Goal: Information Seeking & Learning: Learn about a topic

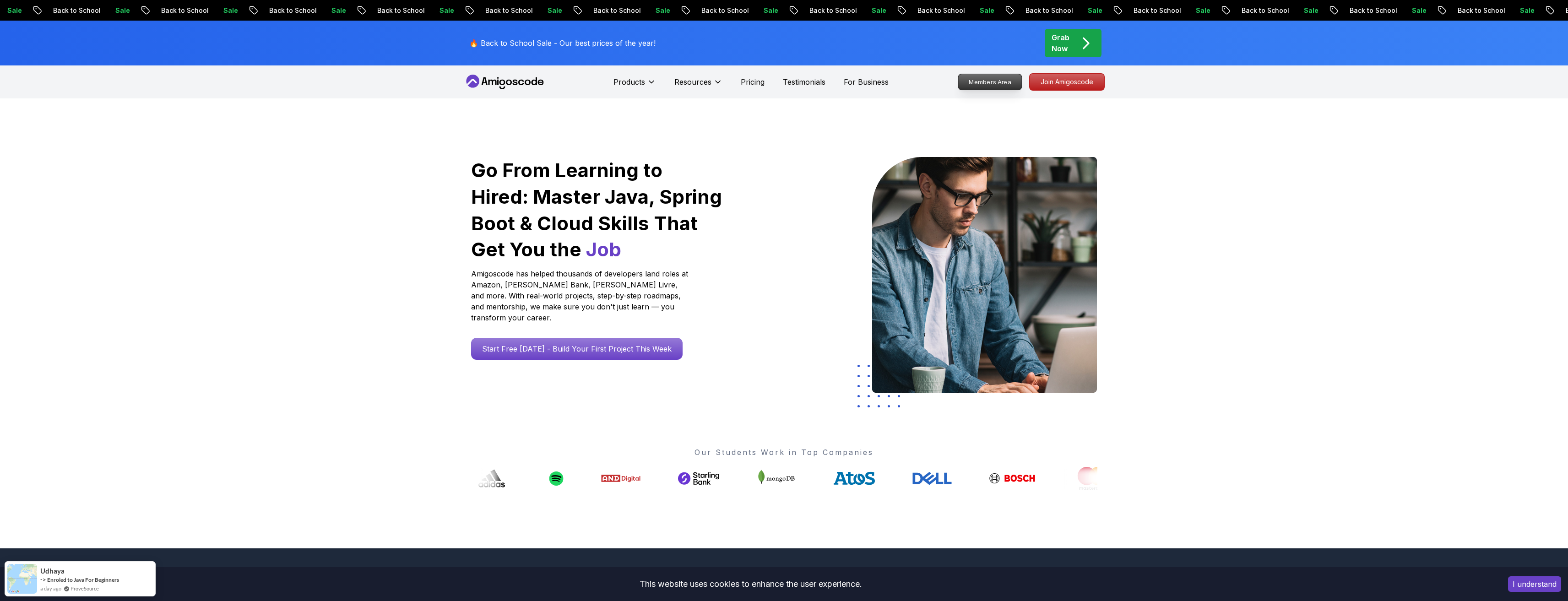
click at [766, 85] on p "Members Area" at bounding box center [989, 81] width 63 height 15
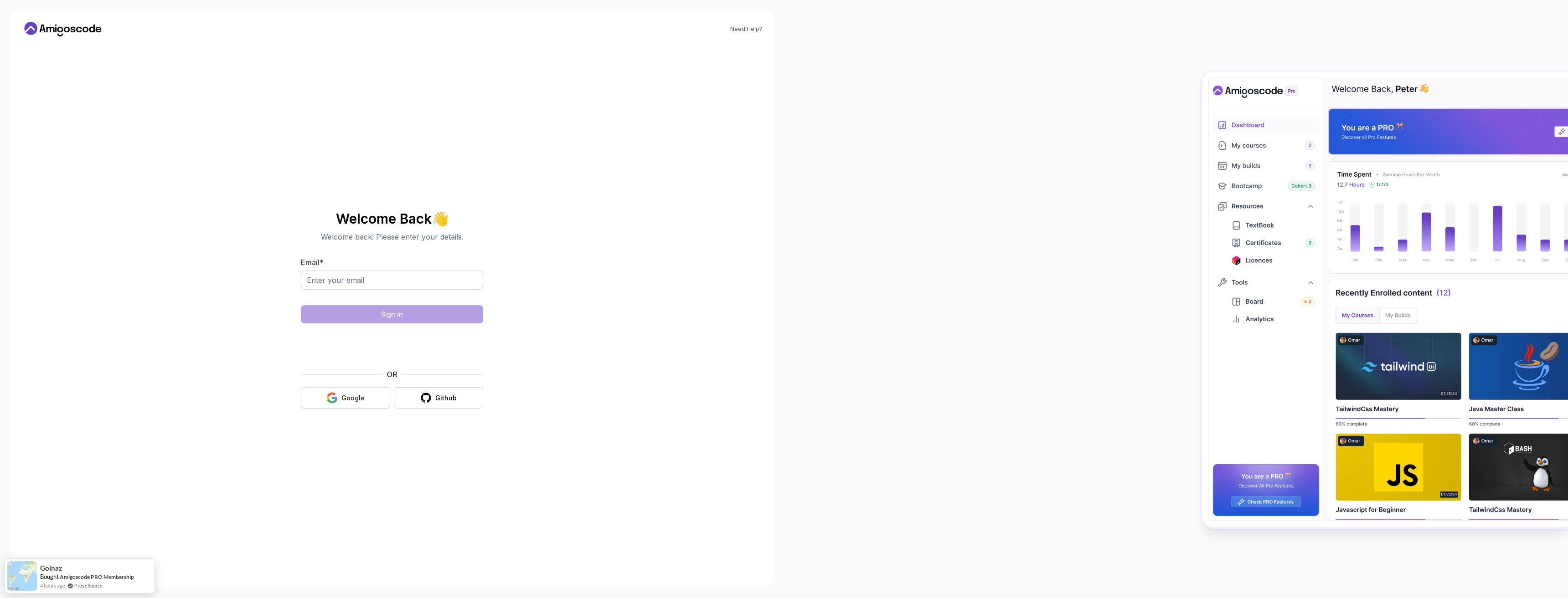
click at [345, 398] on div "Google" at bounding box center [353, 398] width 23 height 9
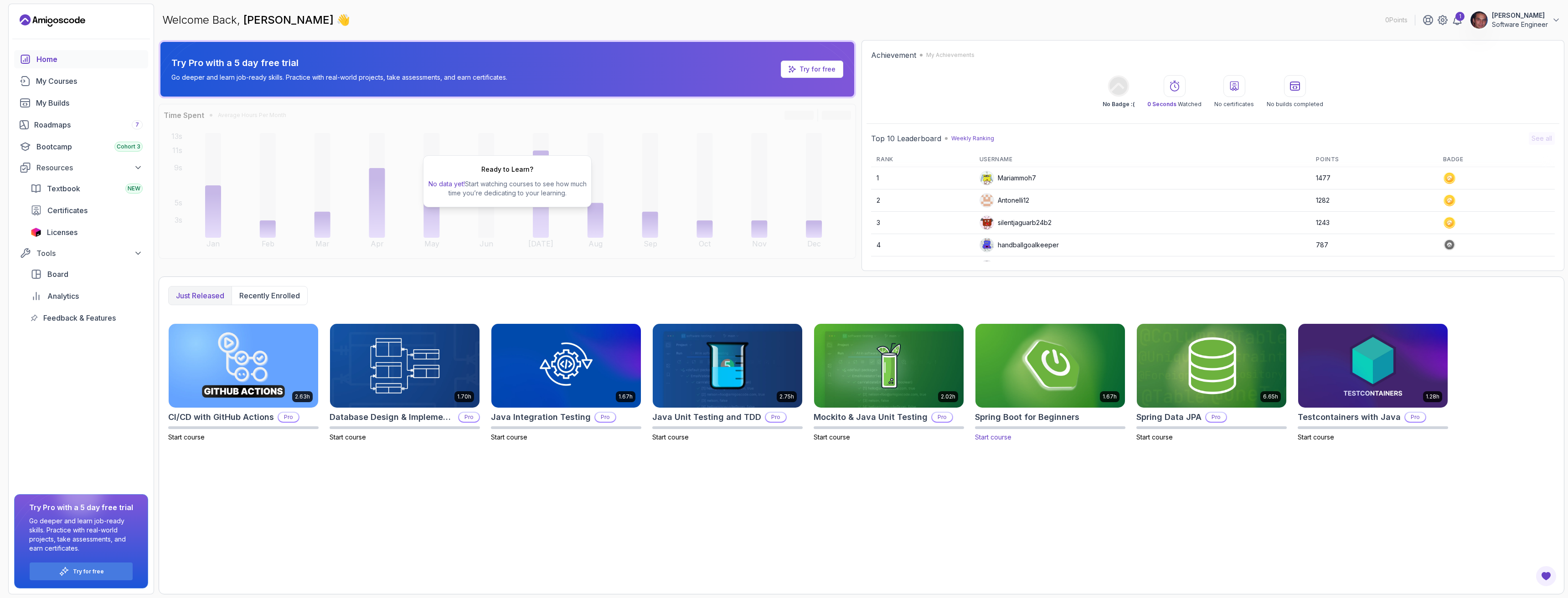
click at [1041, 367] on img at bounding box center [1051, 366] width 157 height 88
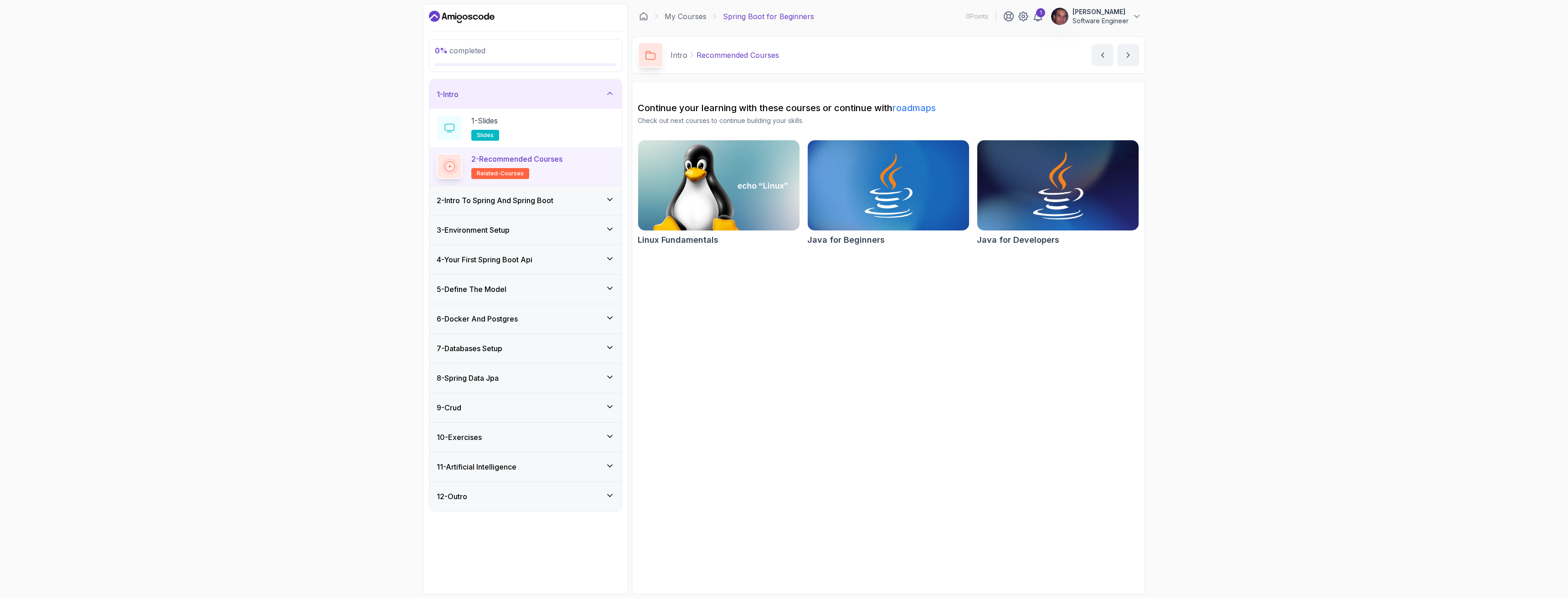
click at [1035, 192] on img at bounding box center [1058, 186] width 170 height 95
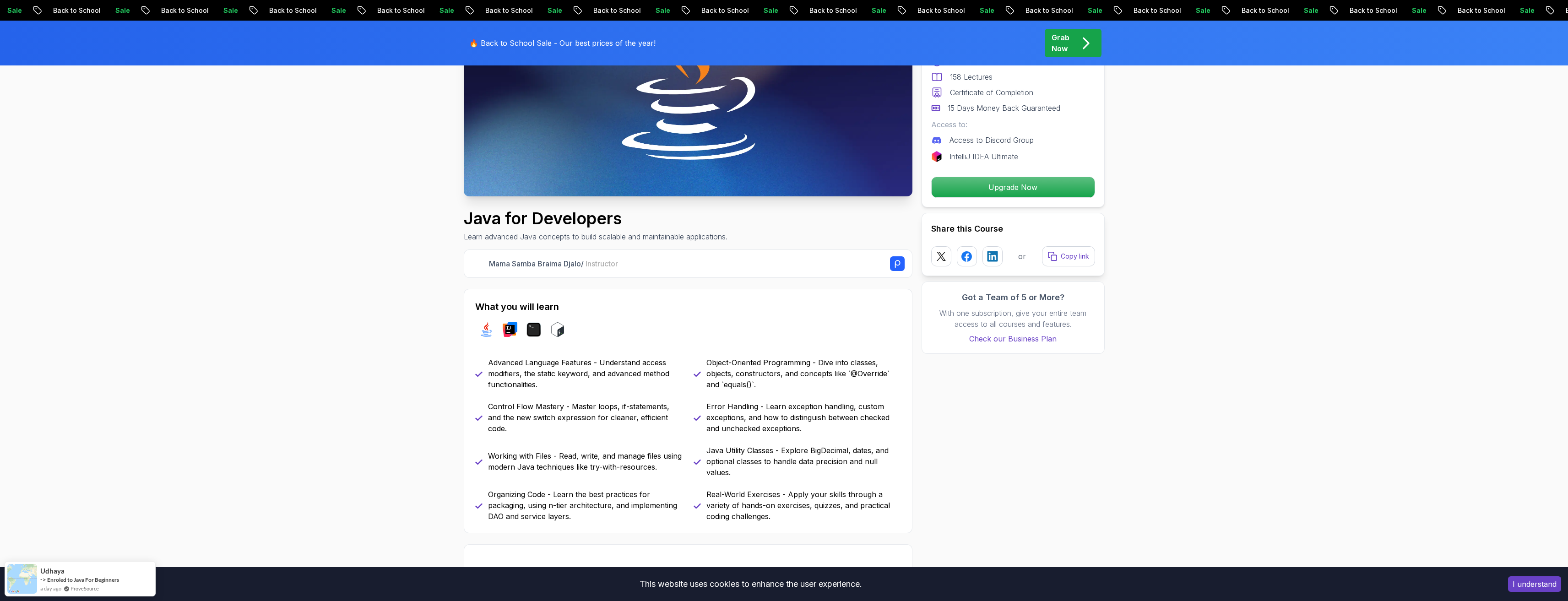
scroll to position [183, 0]
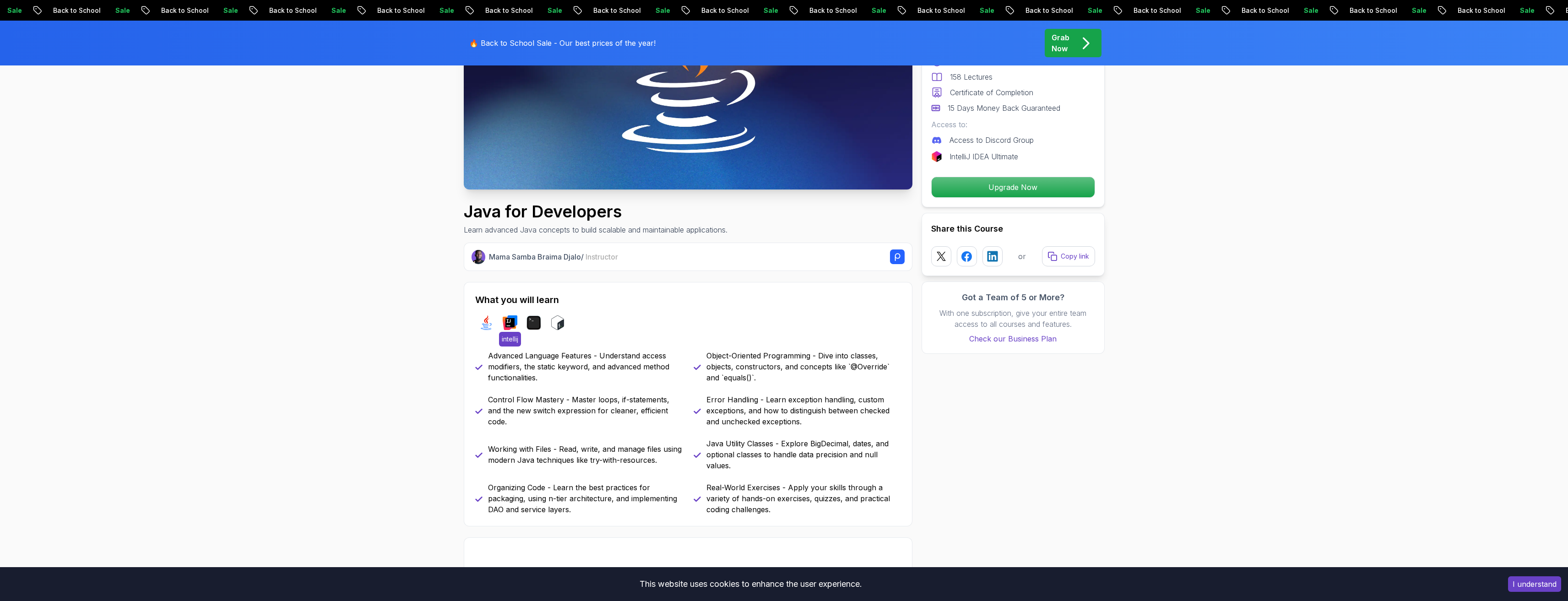
click at [510, 322] on img at bounding box center [510, 323] width 15 height 15
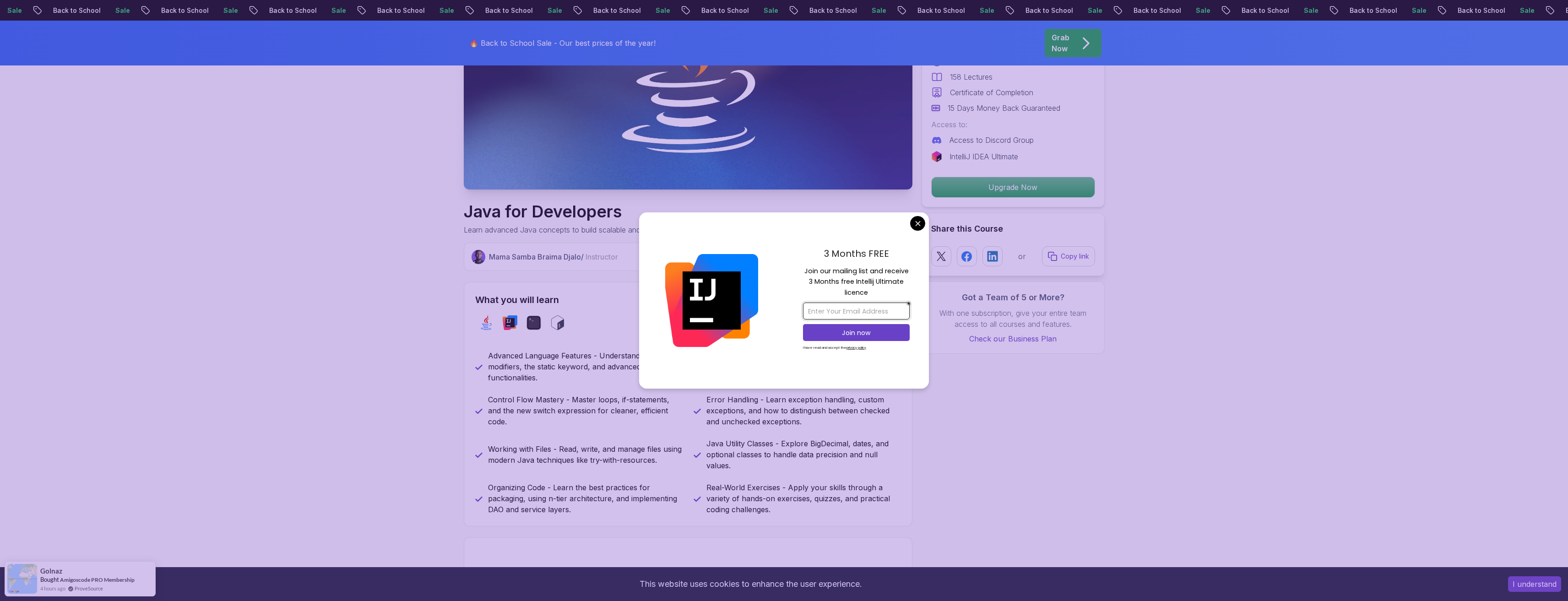
click at [874, 316] on input "email" at bounding box center [856, 311] width 106 height 17
type input "artemiosotomayor@gmail.com"
click at [877, 331] on p "Join now" at bounding box center [856, 333] width 87 height 9
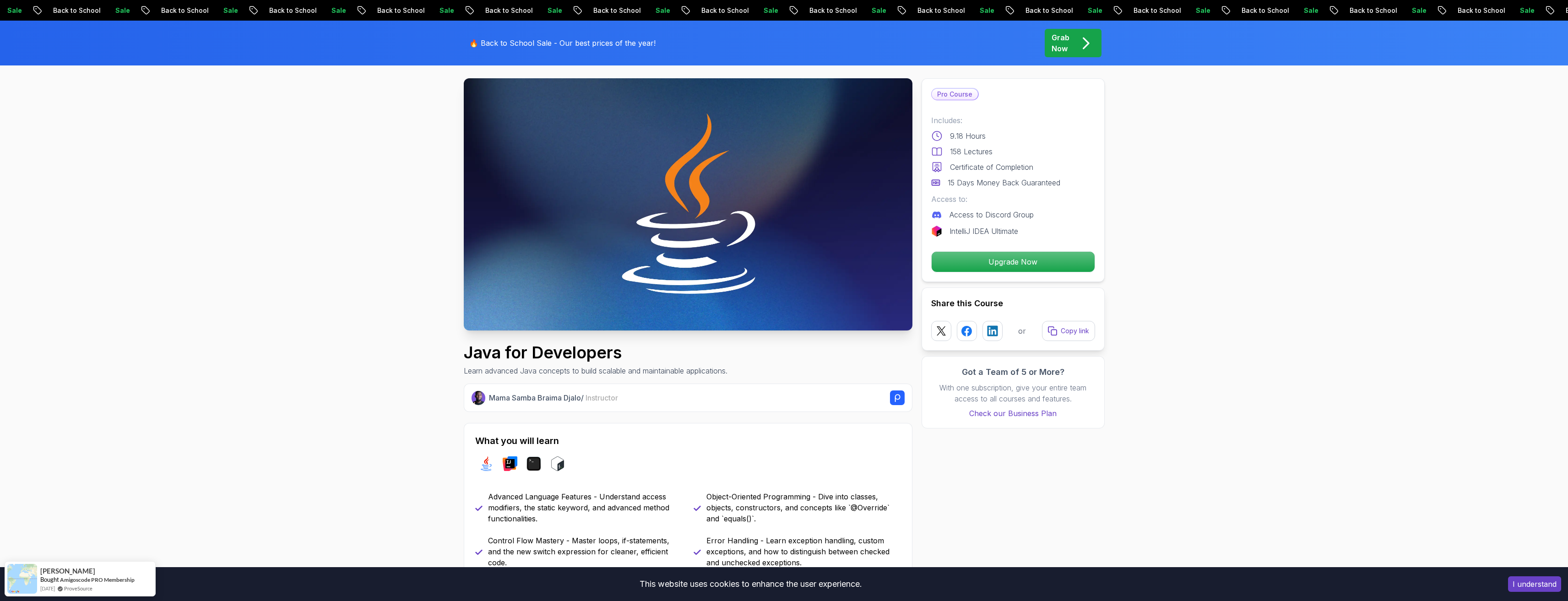
scroll to position [0, 0]
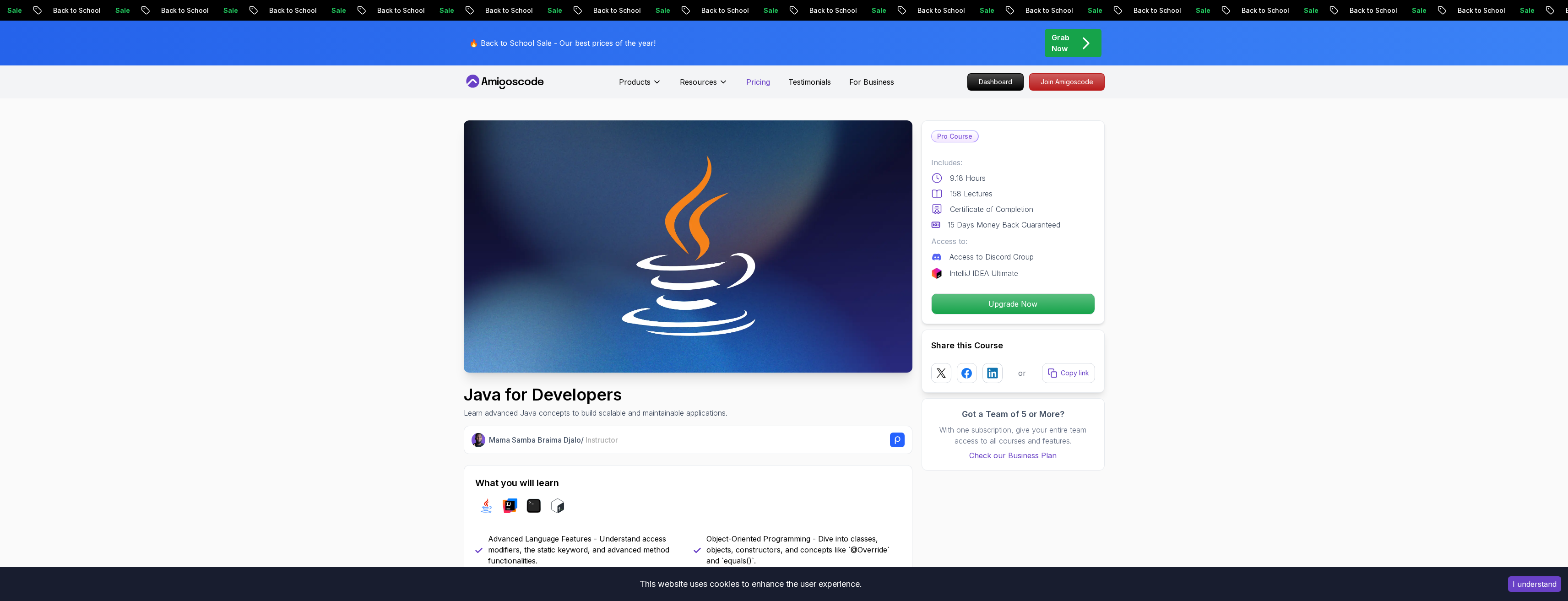
click at [763, 80] on p "Pricing" at bounding box center [758, 82] width 24 height 11
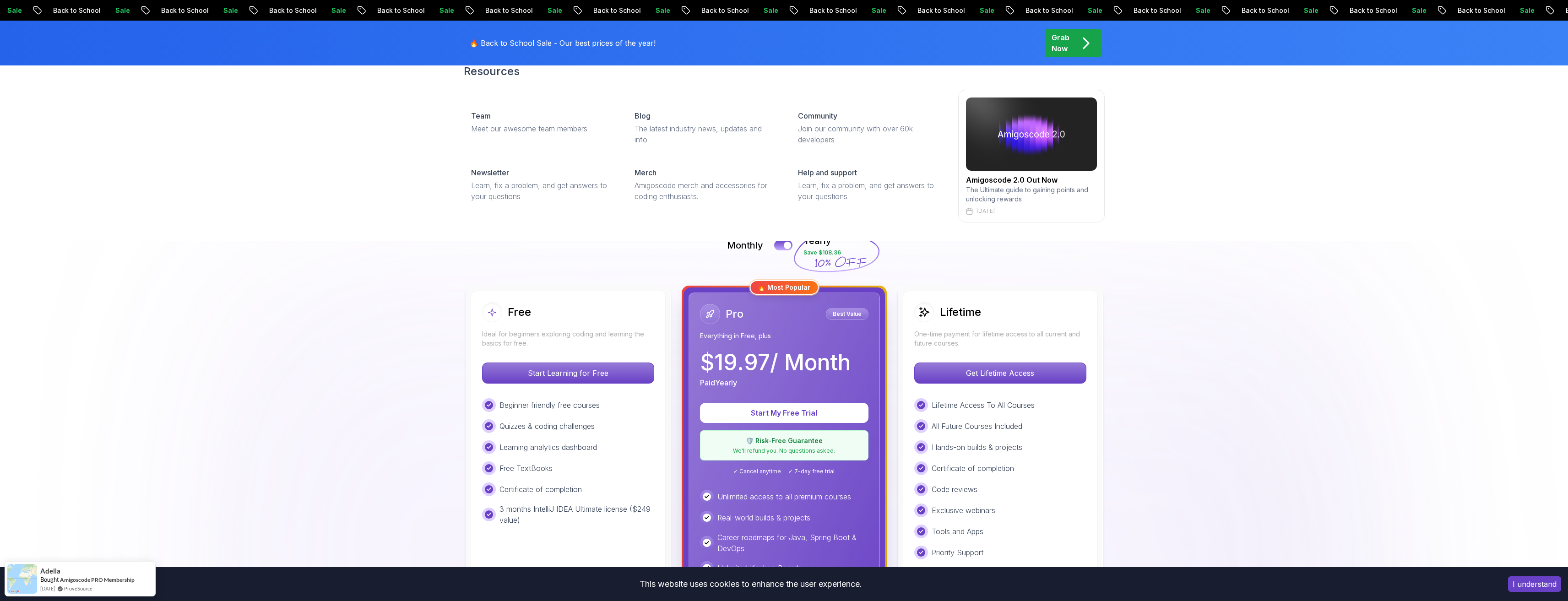
scroll to position [92, 0]
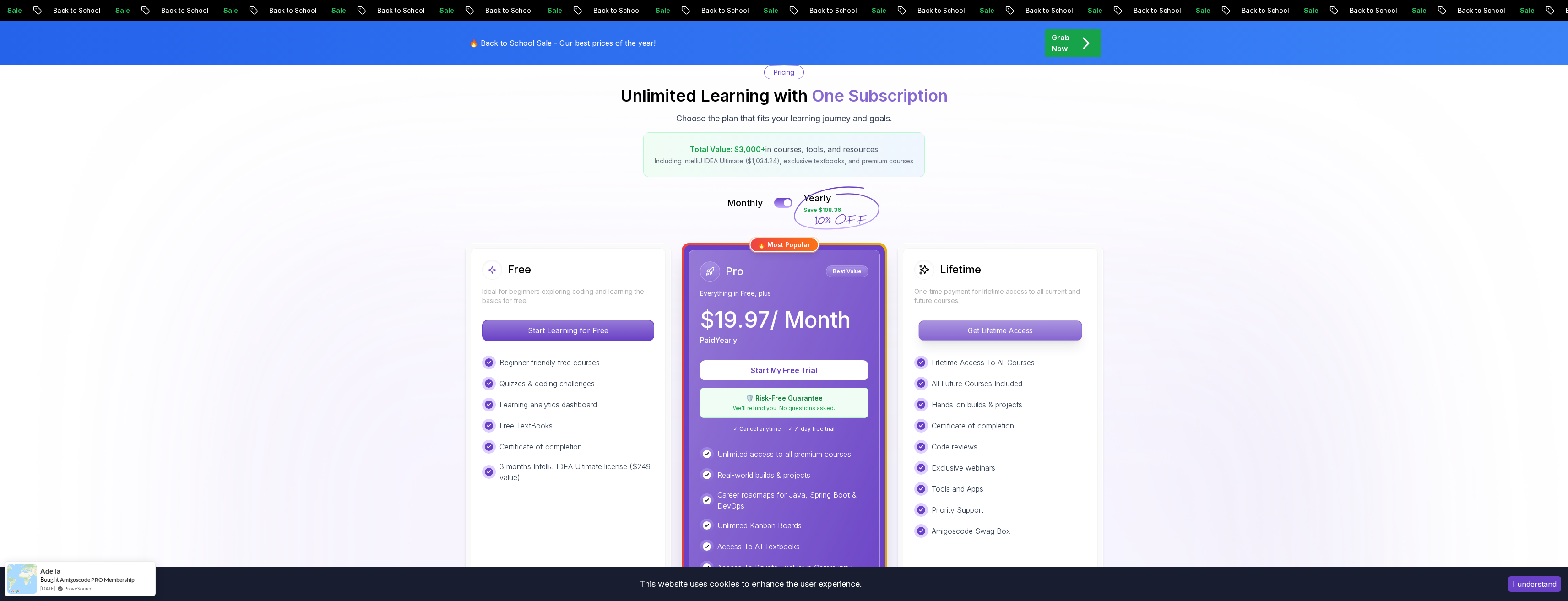
click at [1007, 329] on p "Get Lifetime Access" at bounding box center [1000, 330] width 163 height 19
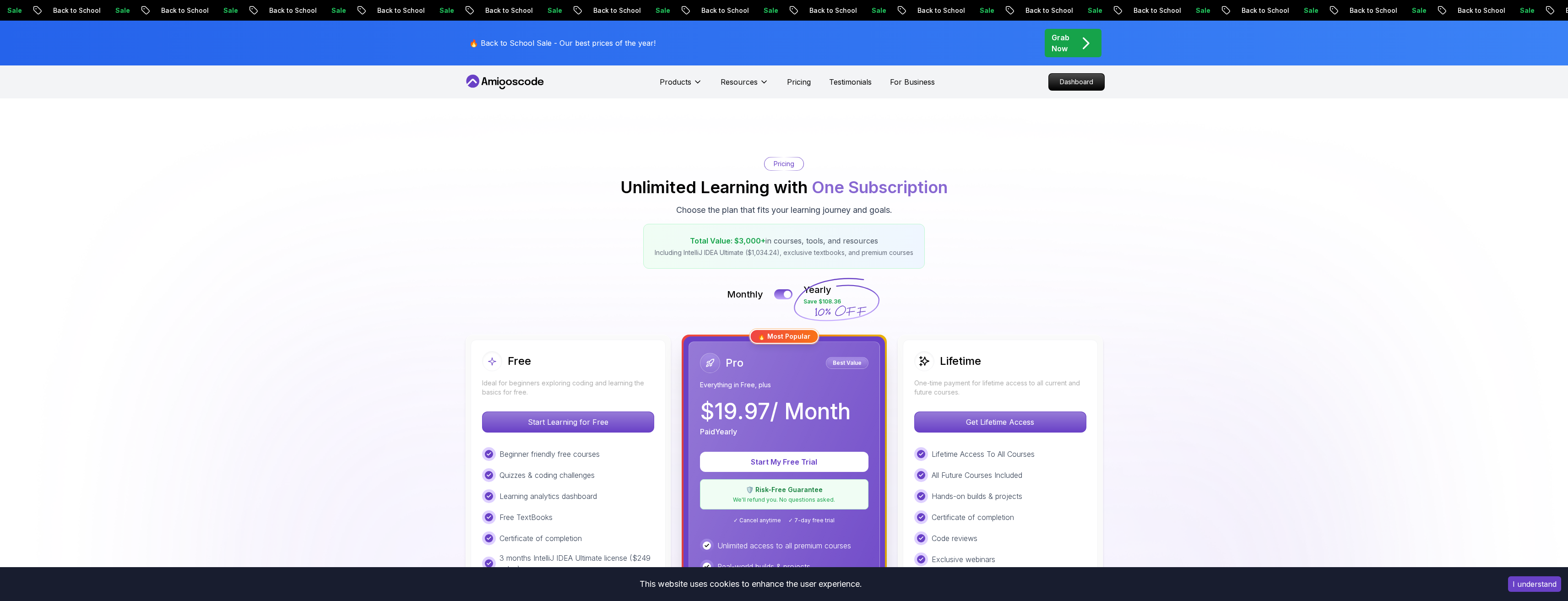
scroll to position [92, 0]
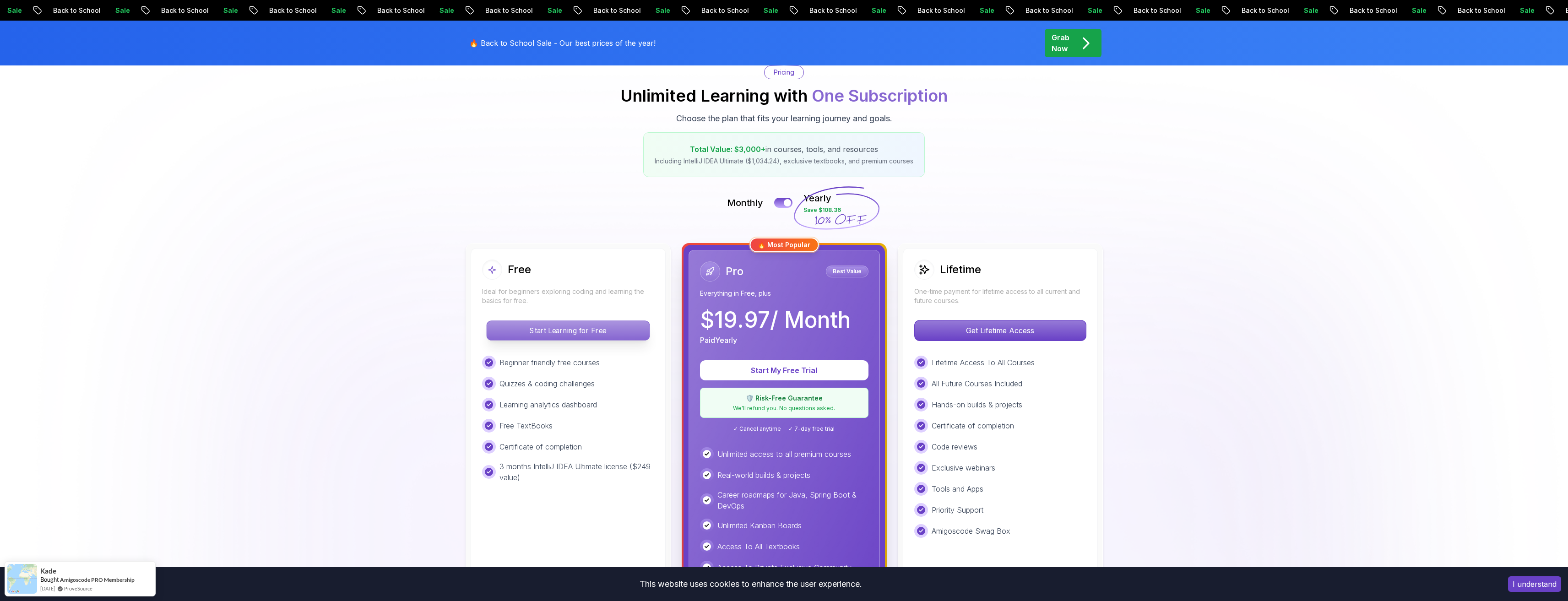
click at [556, 336] on p "Start Learning for Free" at bounding box center [568, 330] width 163 height 19
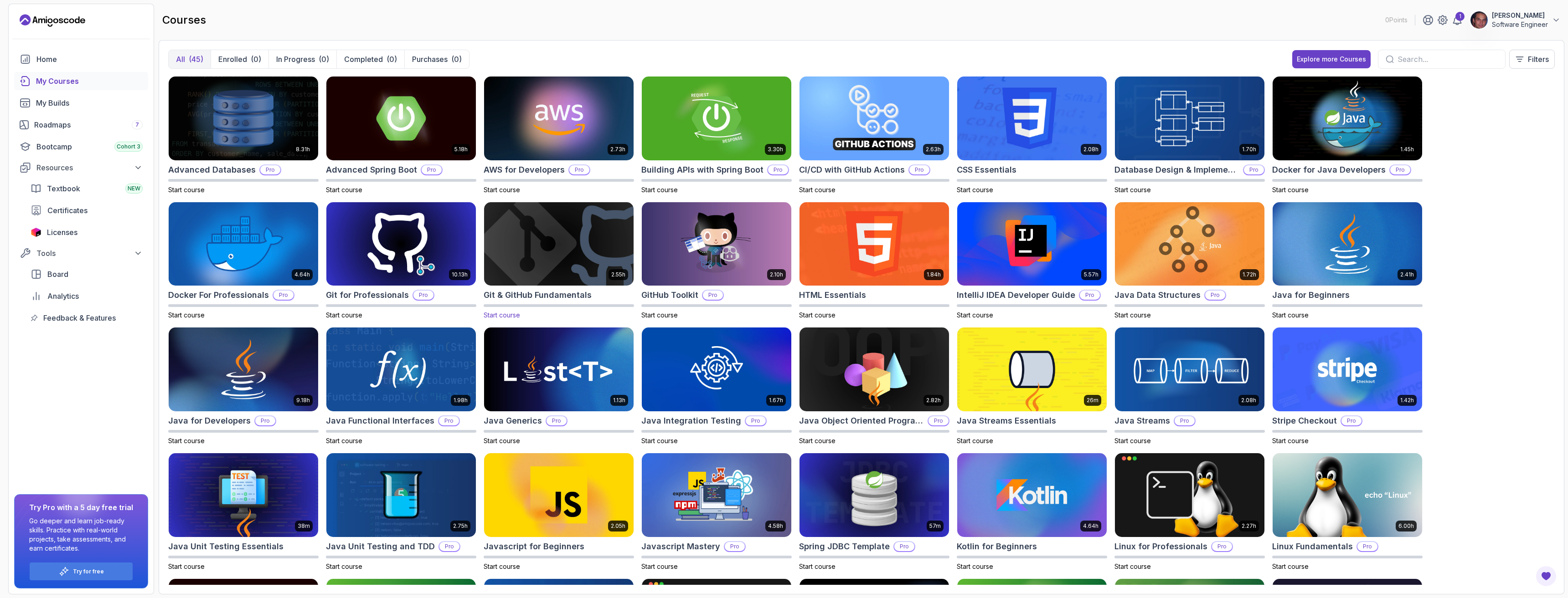
click at [550, 252] on img at bounding box center [559, 244] width 157 height 88
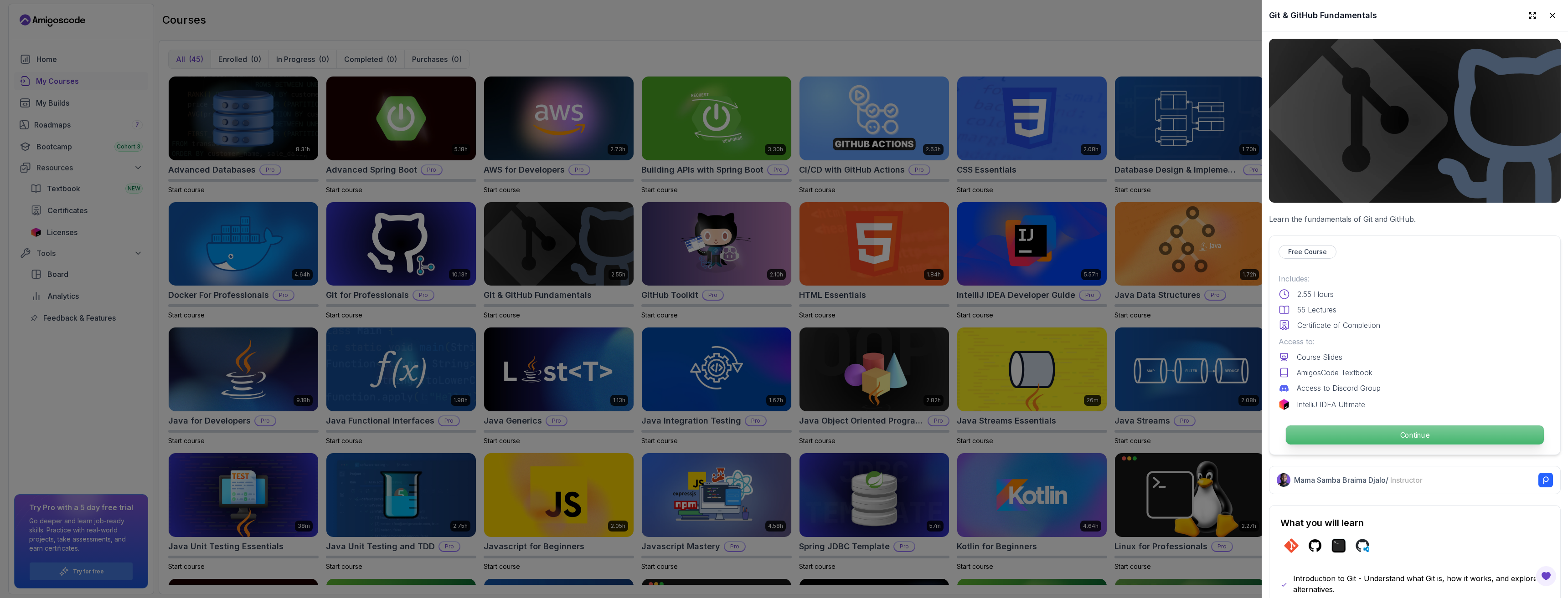
click at [1418, 429] on p "Continue" at bounding box center [1415, 434] width 258 height 19
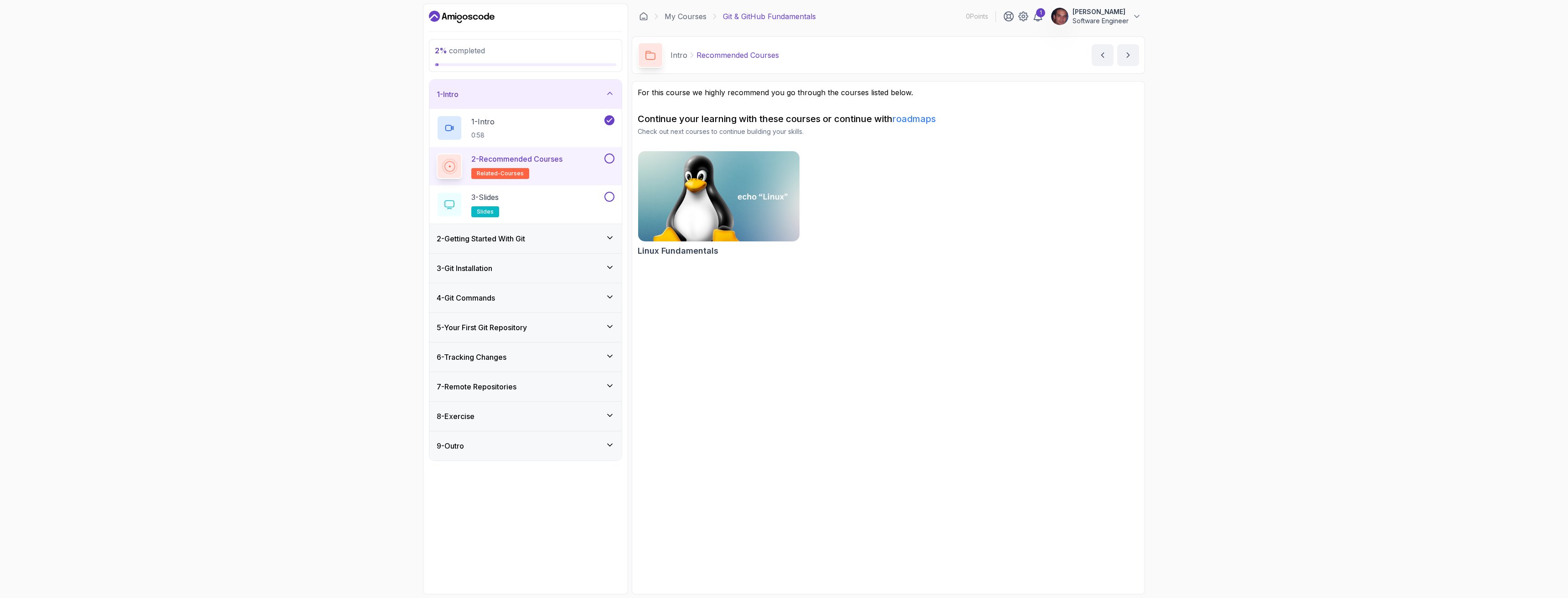
click at [611, 240] on icon at bounding box center [609, 237] width 9 height 9
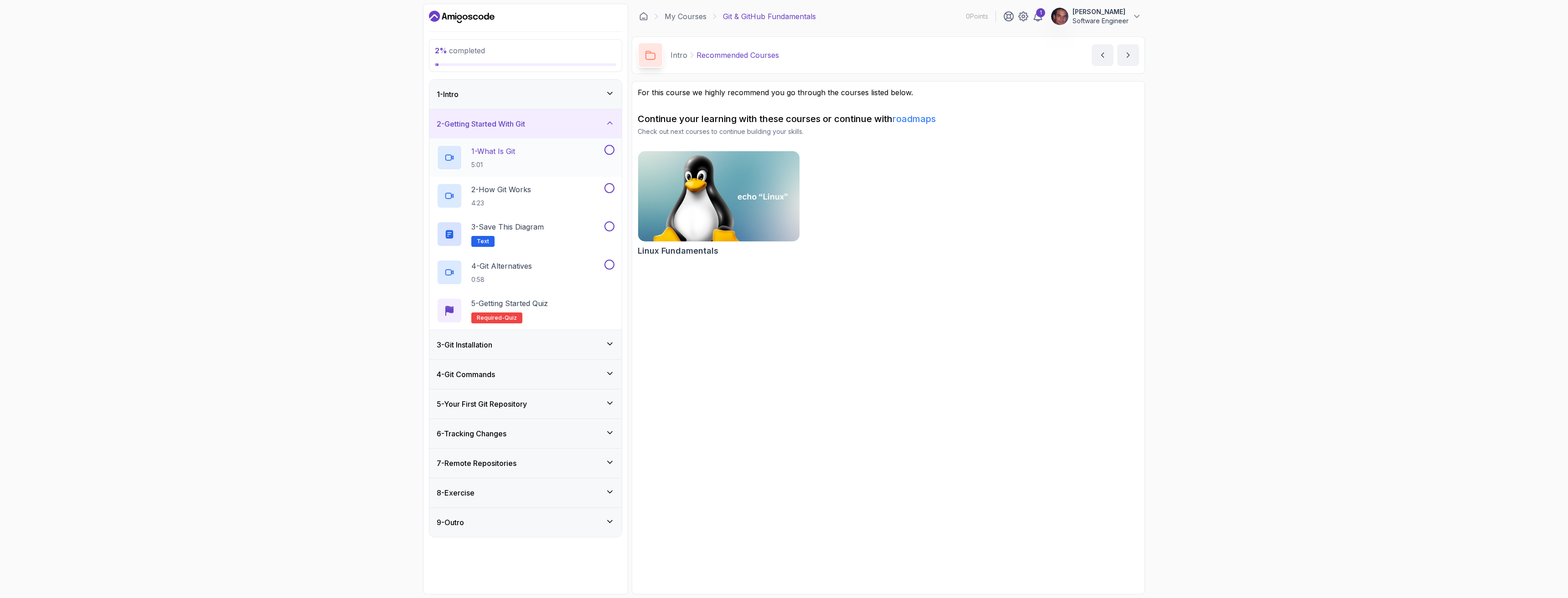
click at [570, 156] on div "1 - What Is Git 5:01" at bounding box center [519, 158] width 166 height 26
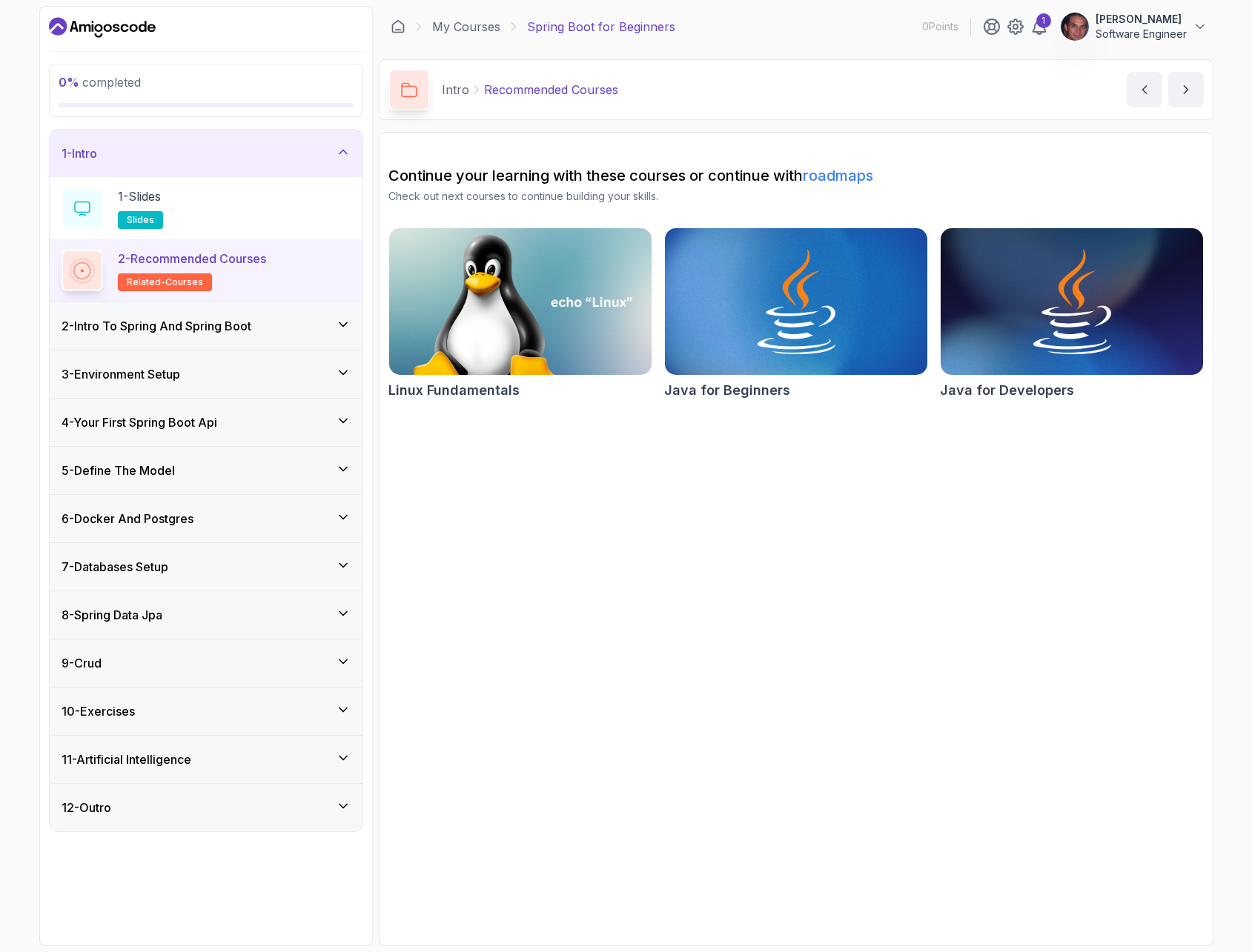
click at [341, 329] on icon at bounding box center [342, 325] width 15 height 15
